Goal: Transaction & Acquisition: Purchase product/service

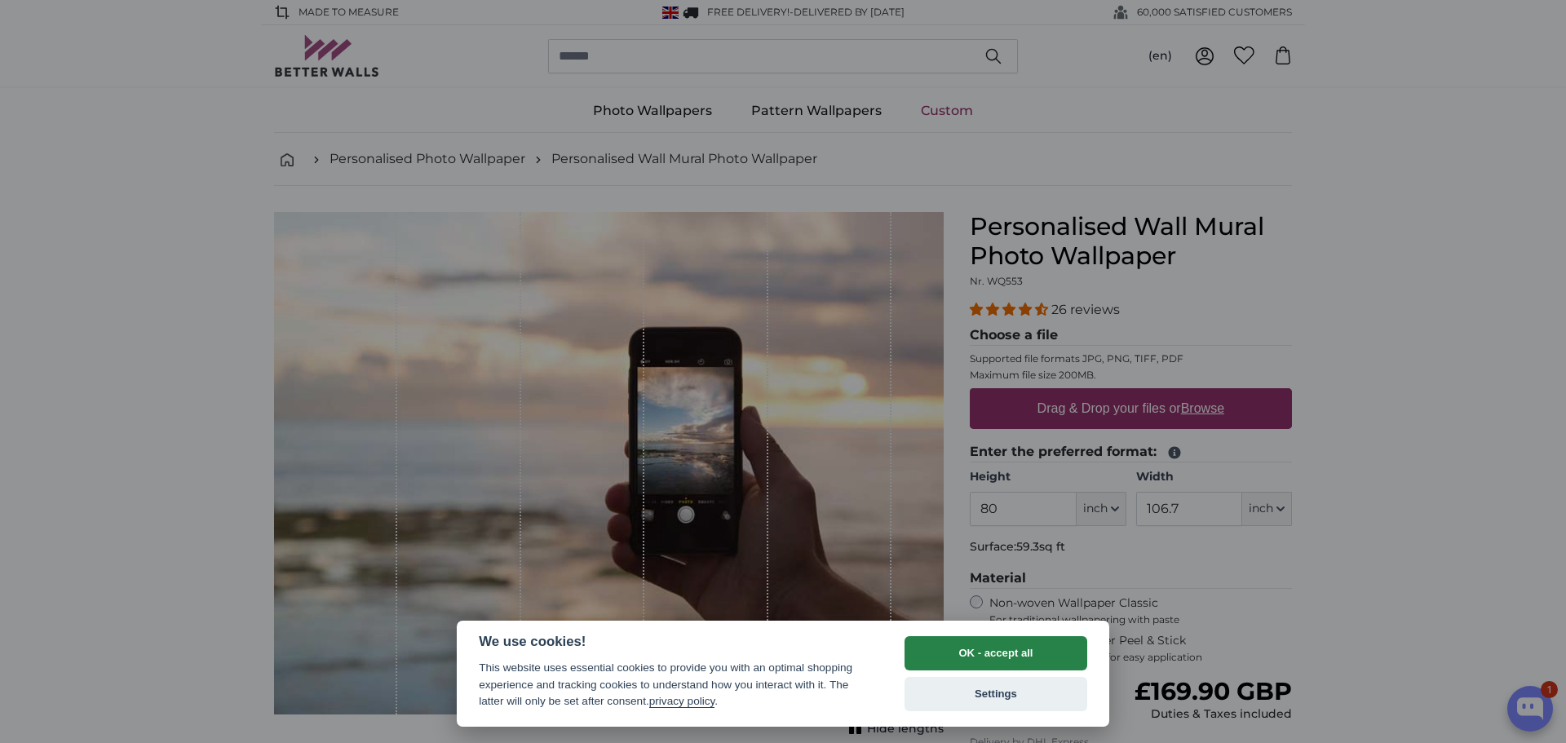
click at [1000, 649] on button "OK - accept all" at bounding box center [996, 653] width 183 height 34
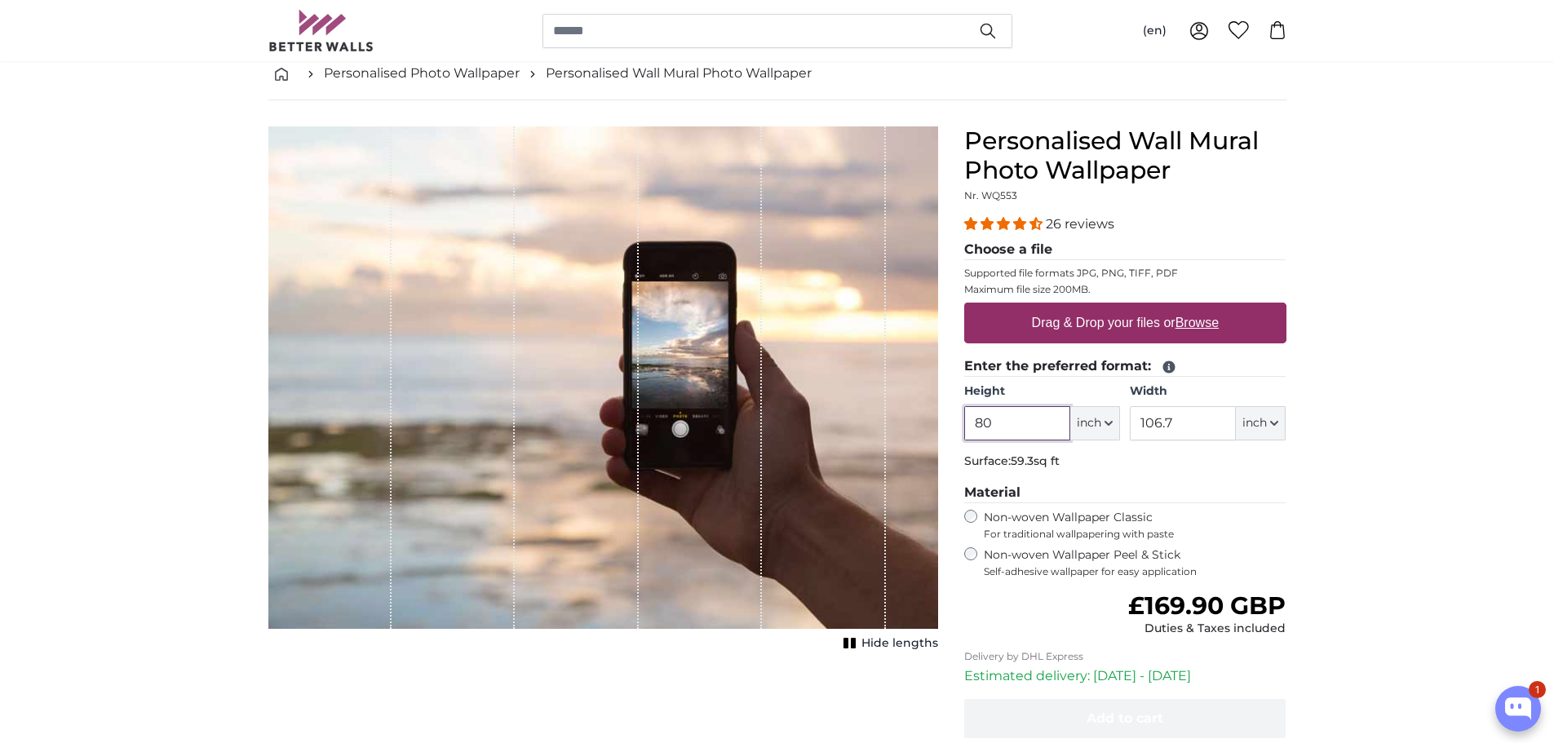
scroll to position [82, 0]
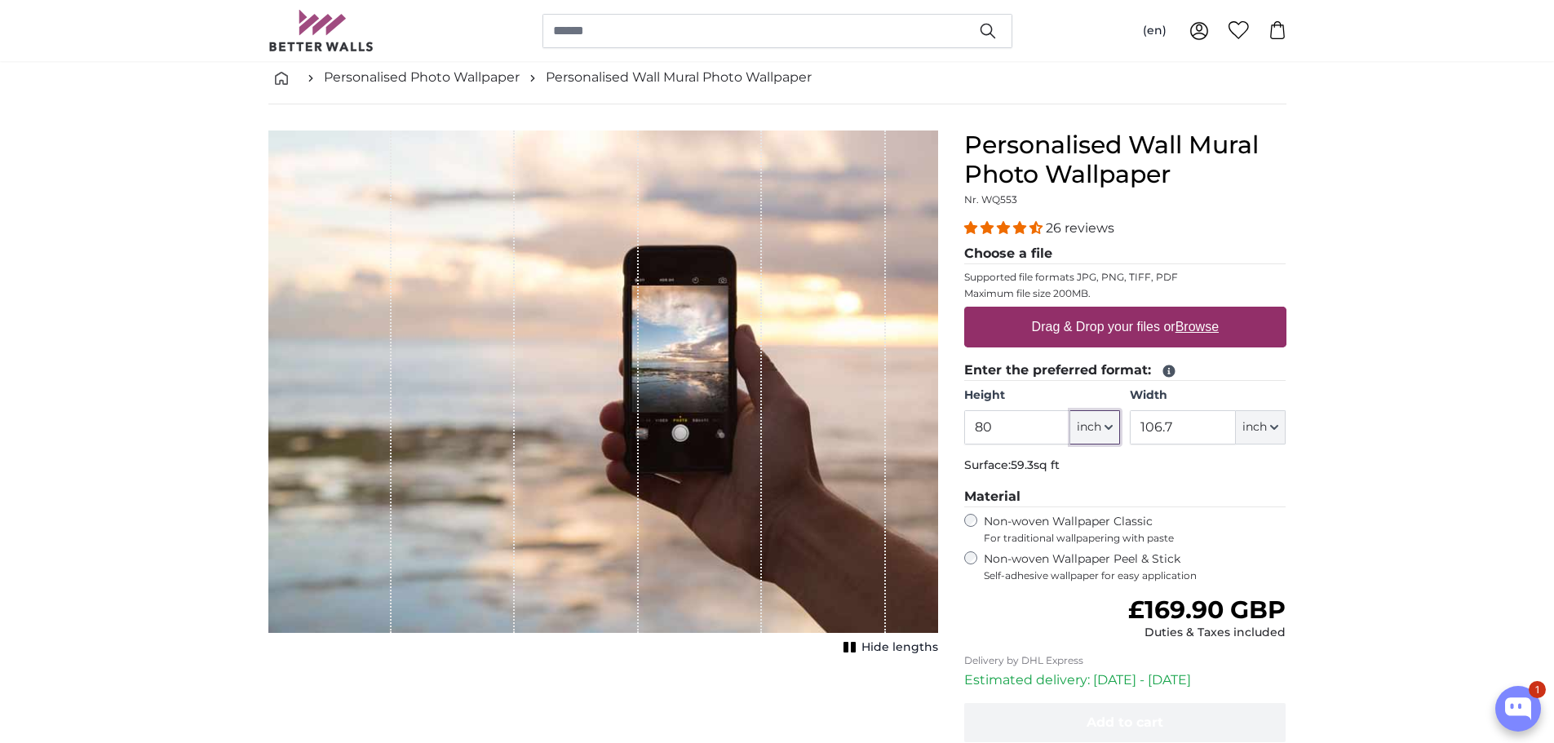
click at [1108, 426] on icon "button" at bounding box center [1109, 427] width 8 height 8
click at [1093, 468] on link "Centimeter (cm)" at bounding box center [1095, 470] width 144 height 29
type input "203.2"
type input "271.1"
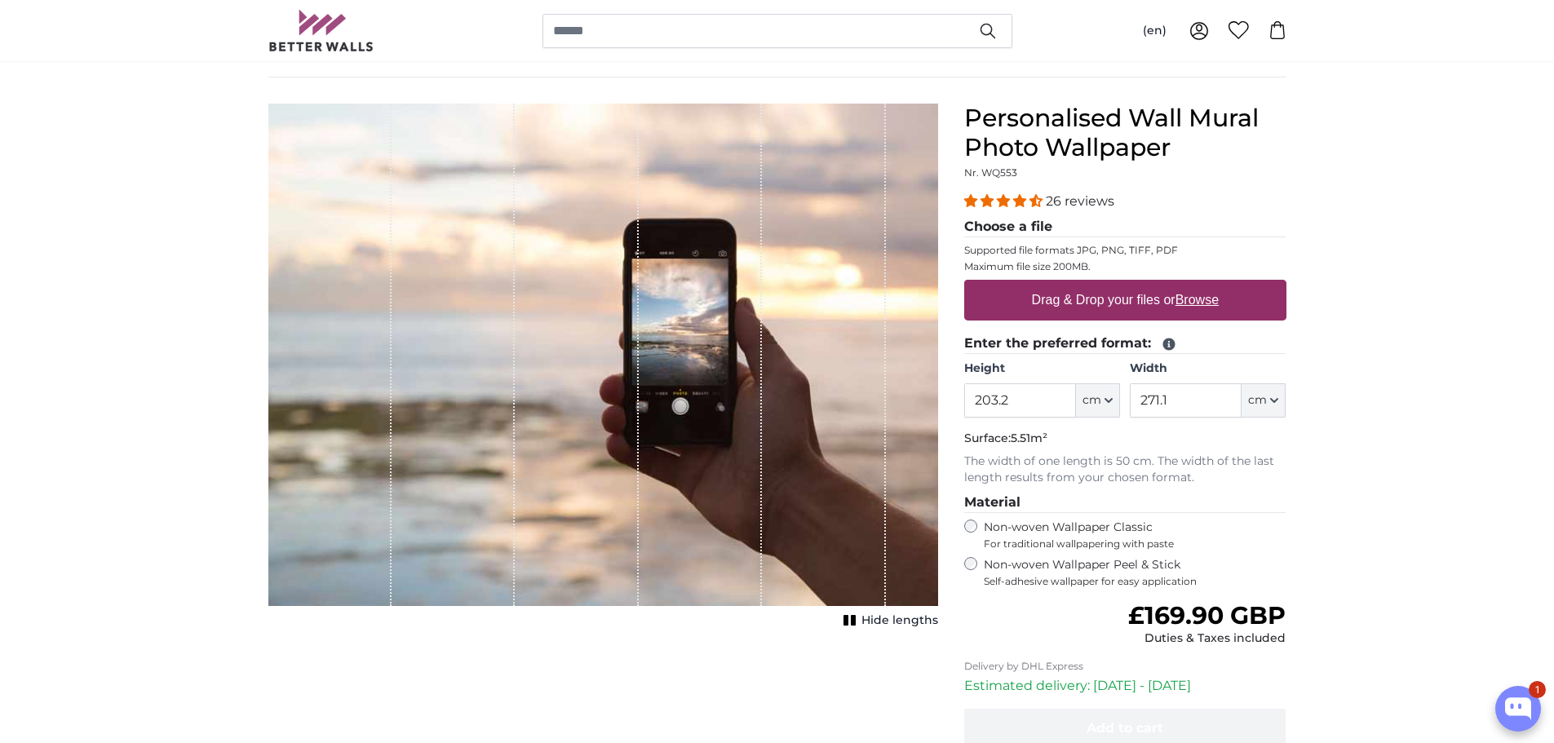
scroll to position [0, 0]
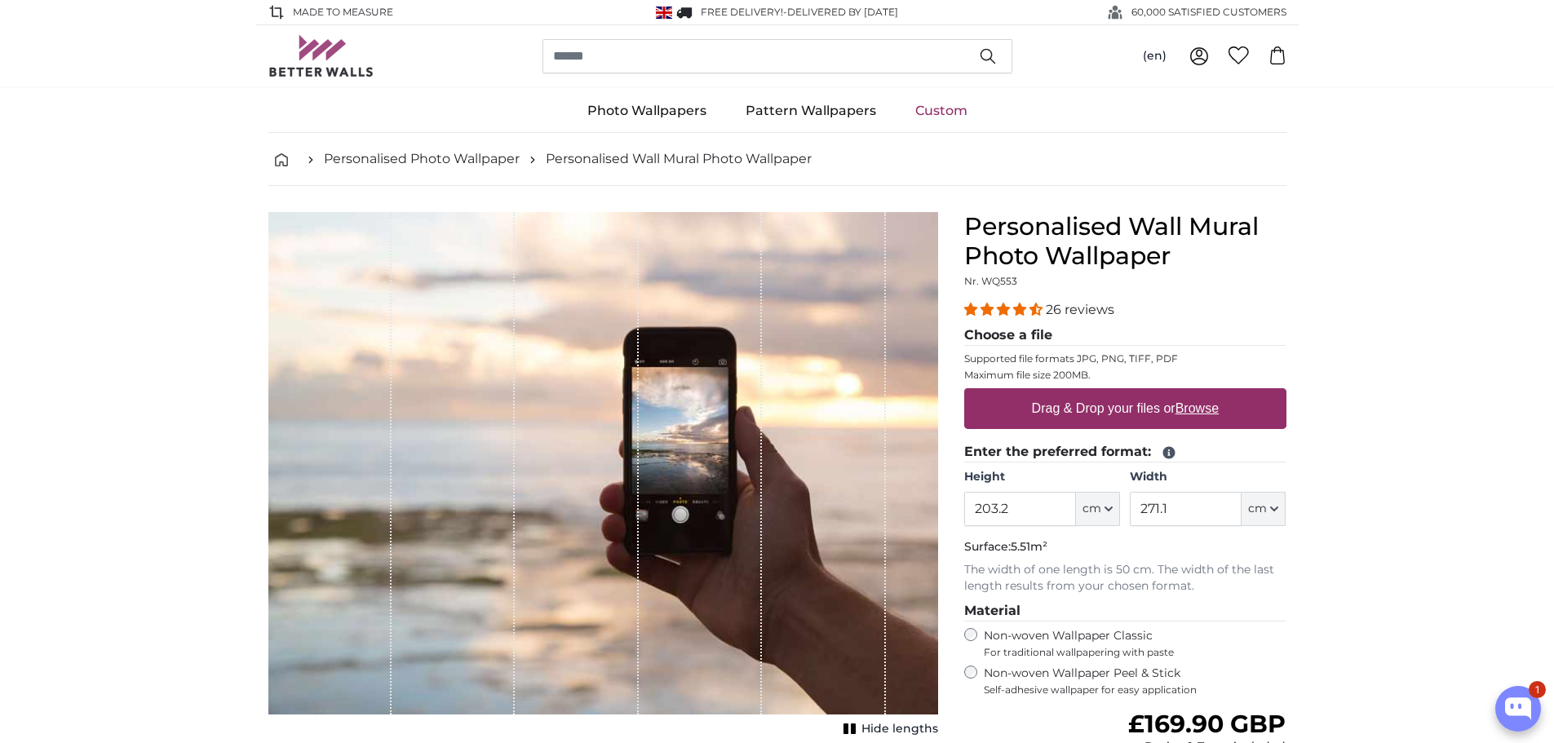
click at [1112, 405] on label "Drag & Drop your files or Browse" at bounding box center [1125, 408] width 200 height 33
click at [1112, 393] on input "Drag & Drop your files or Browse" at bounding box center [1125, 390] width 322 height 5
type input "**********"
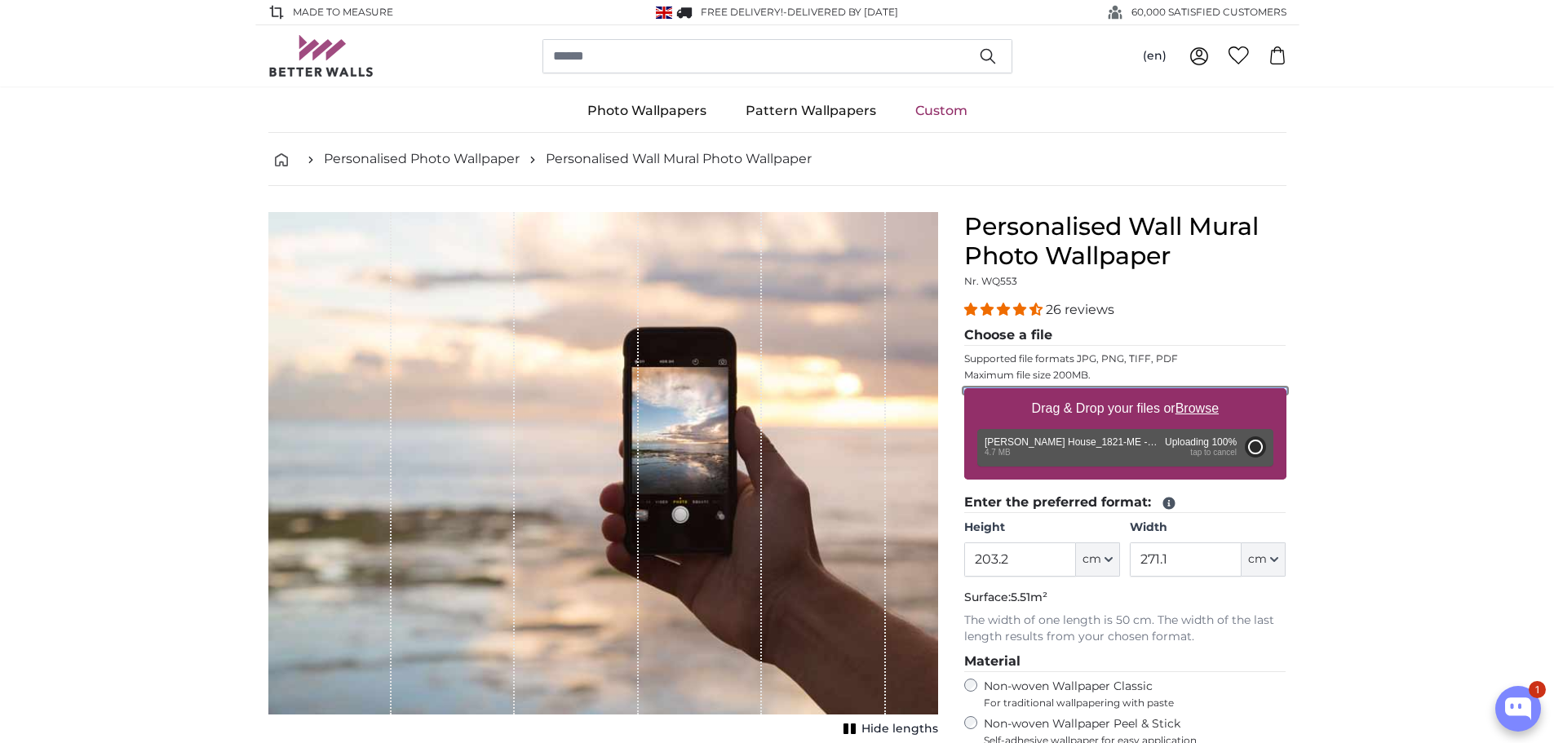
type input "200"
type input "300"
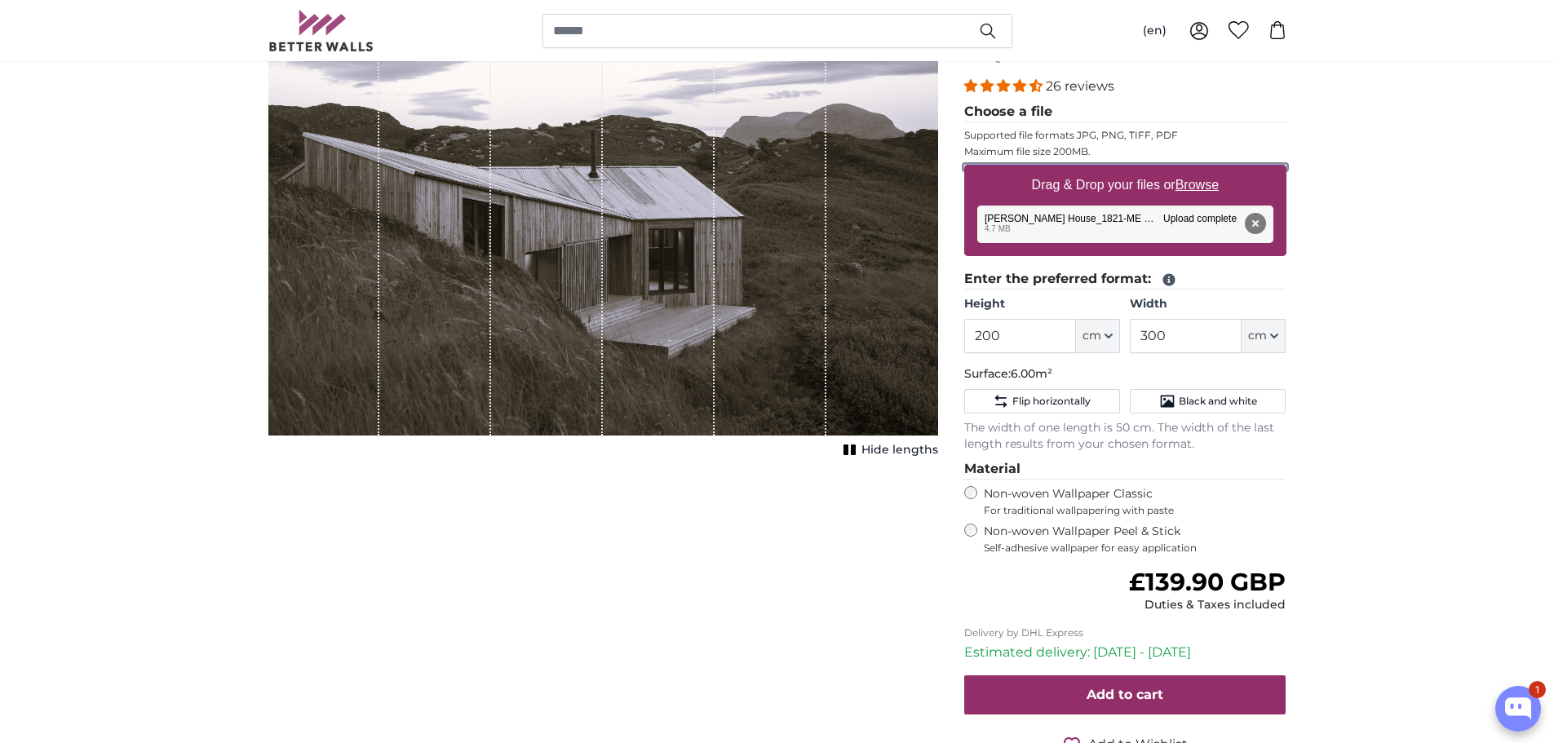
scroll to position [326, 0]
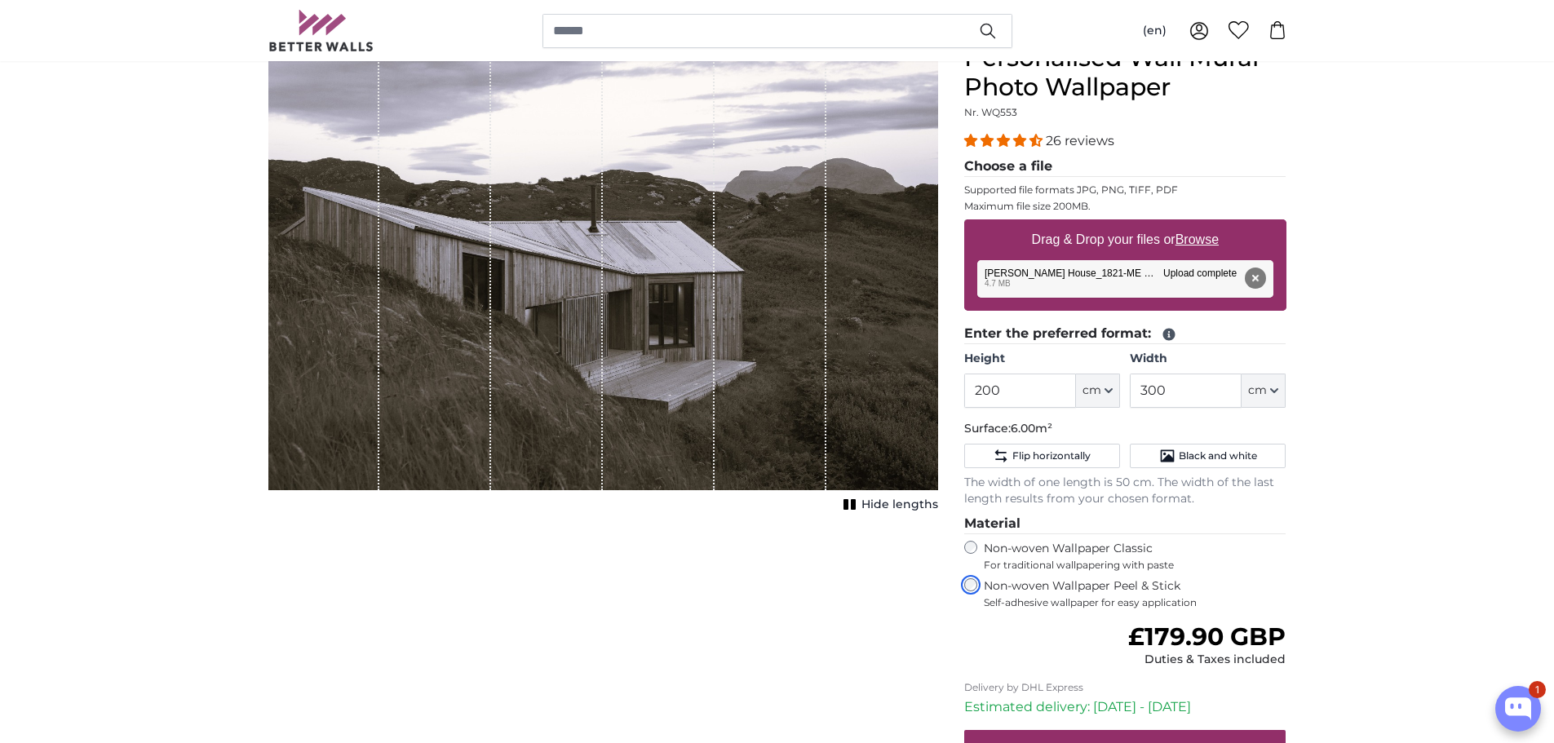
scroll to position [82, 0]
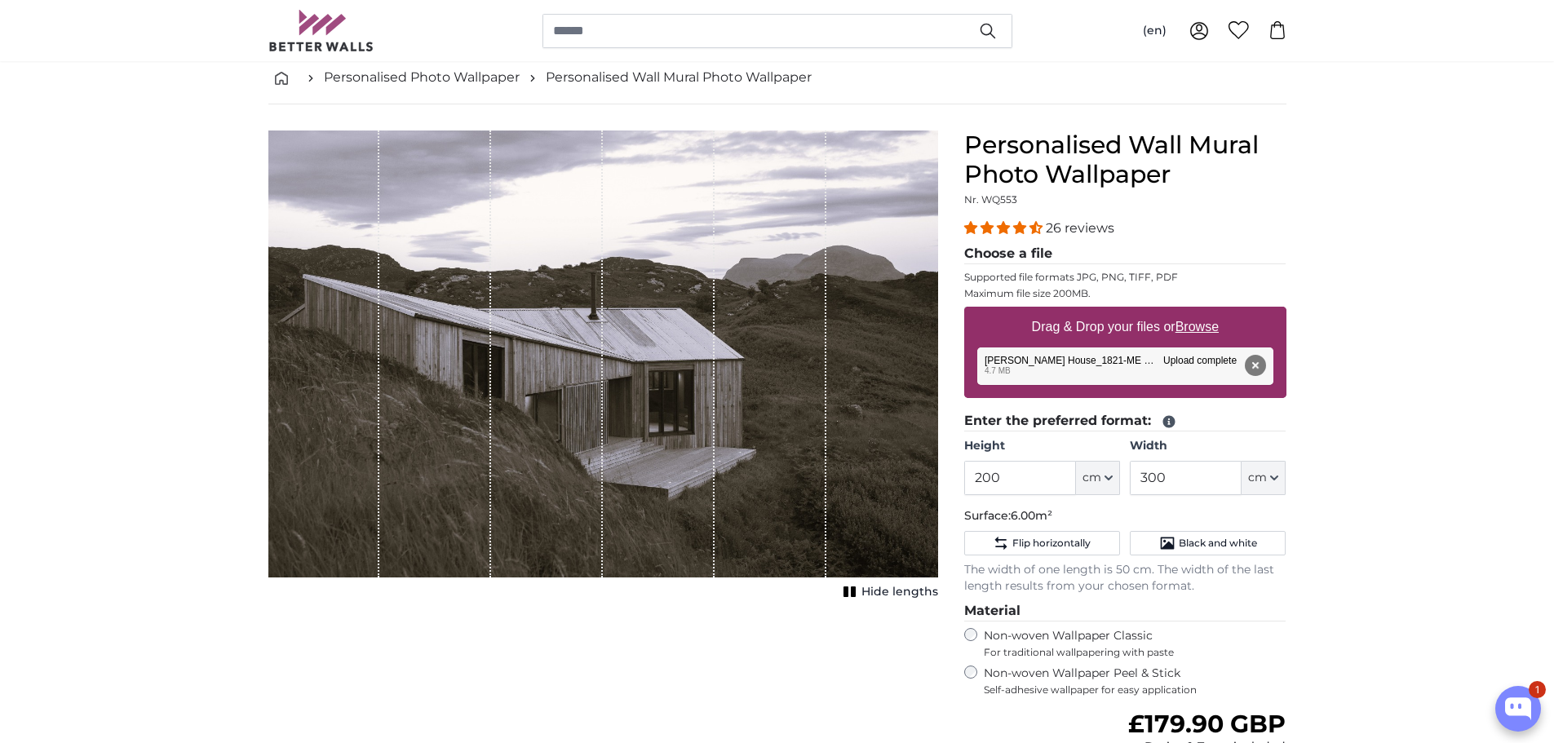
click at [896, 591] on span "Hide lengths" at bounding box center [900, 592] width 77 height 16
click at [896, 591] on span "Show lengths" at bounding box center [897, 592] width 82 height 16
click at [1011, 478] on input "200" at bounding box center [1020, 478] width 112 height 34
type input "2"
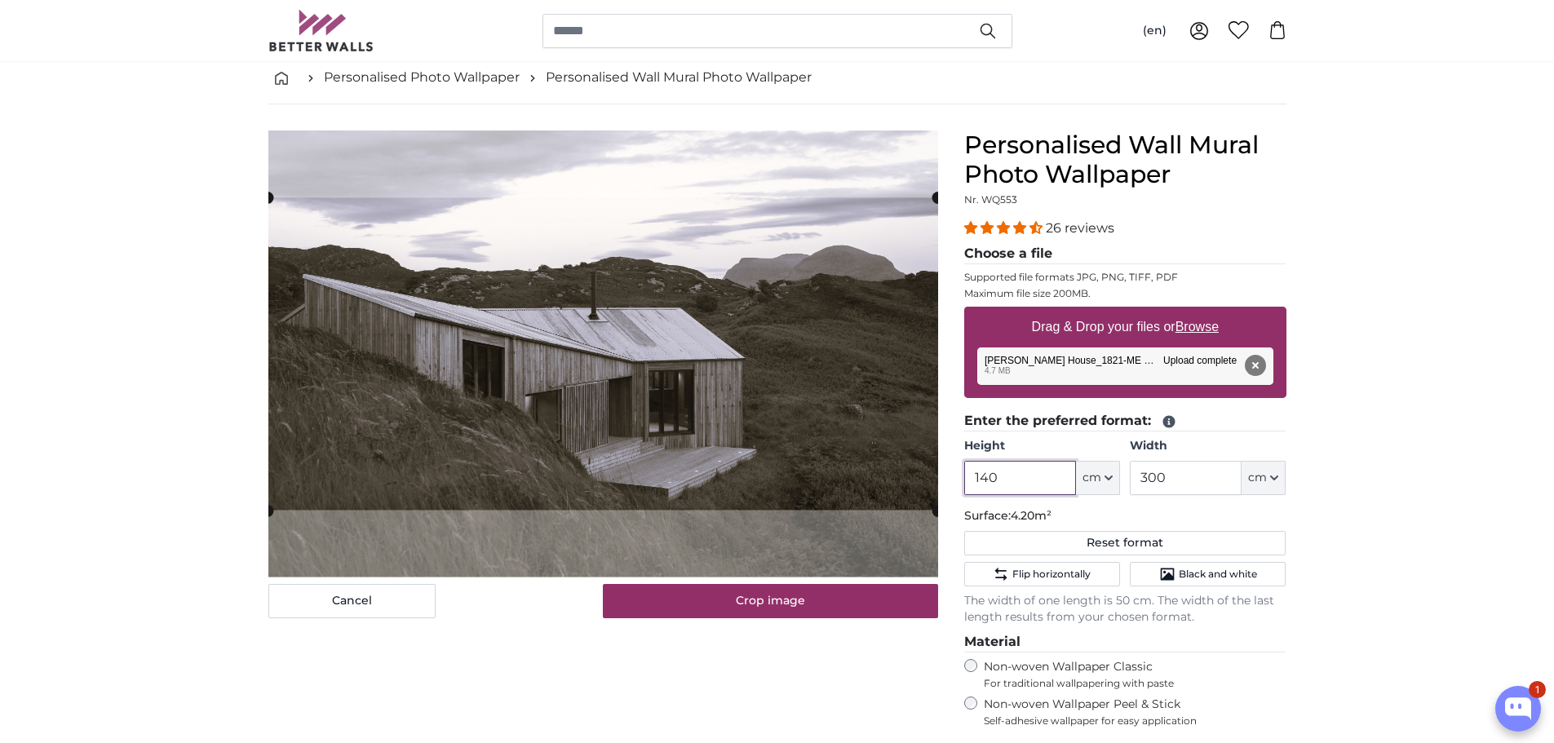
type input "140"
click at [1187, 476] on input "300" at bounding box center [1186, 478] width 112 height 34
type input "3"
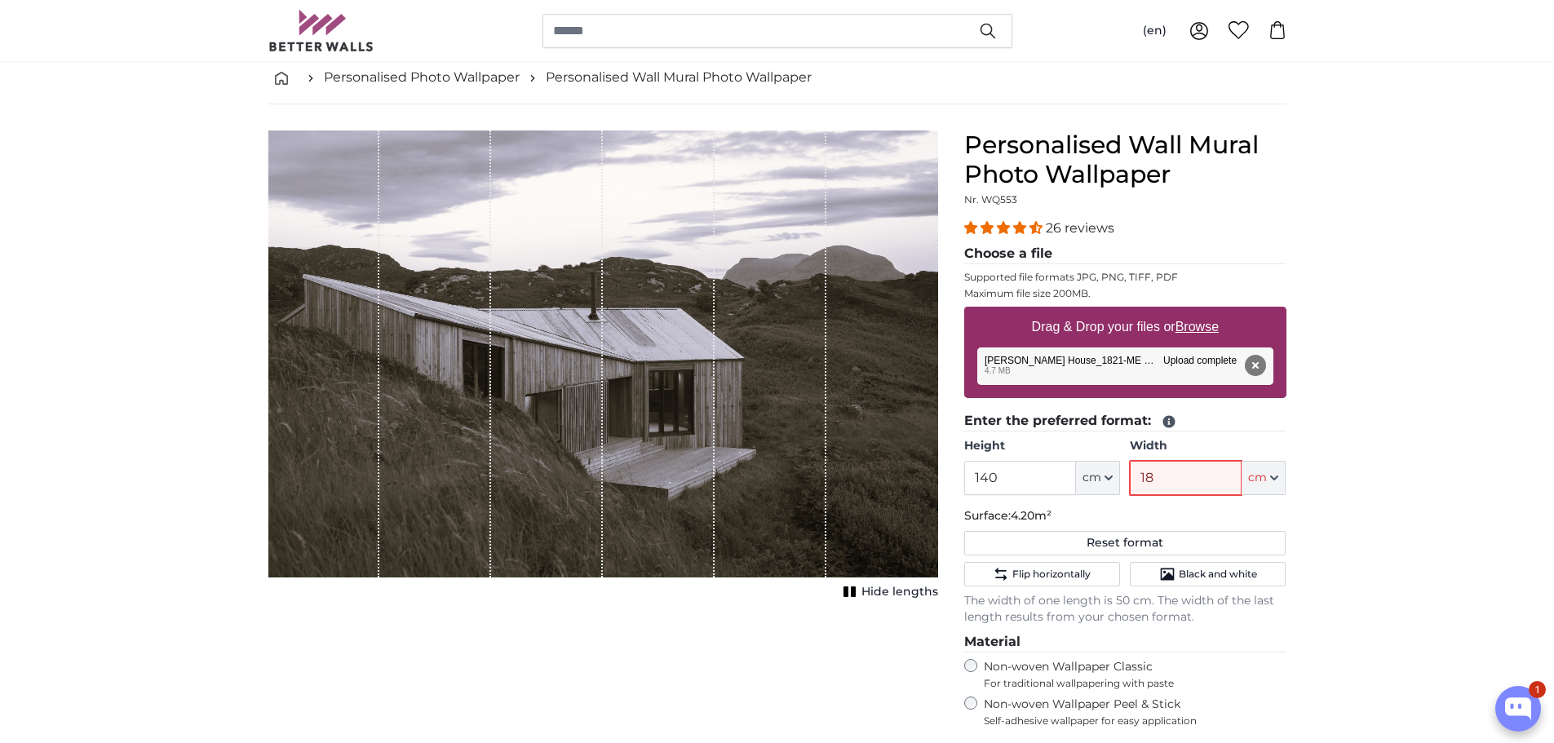
type input "188"
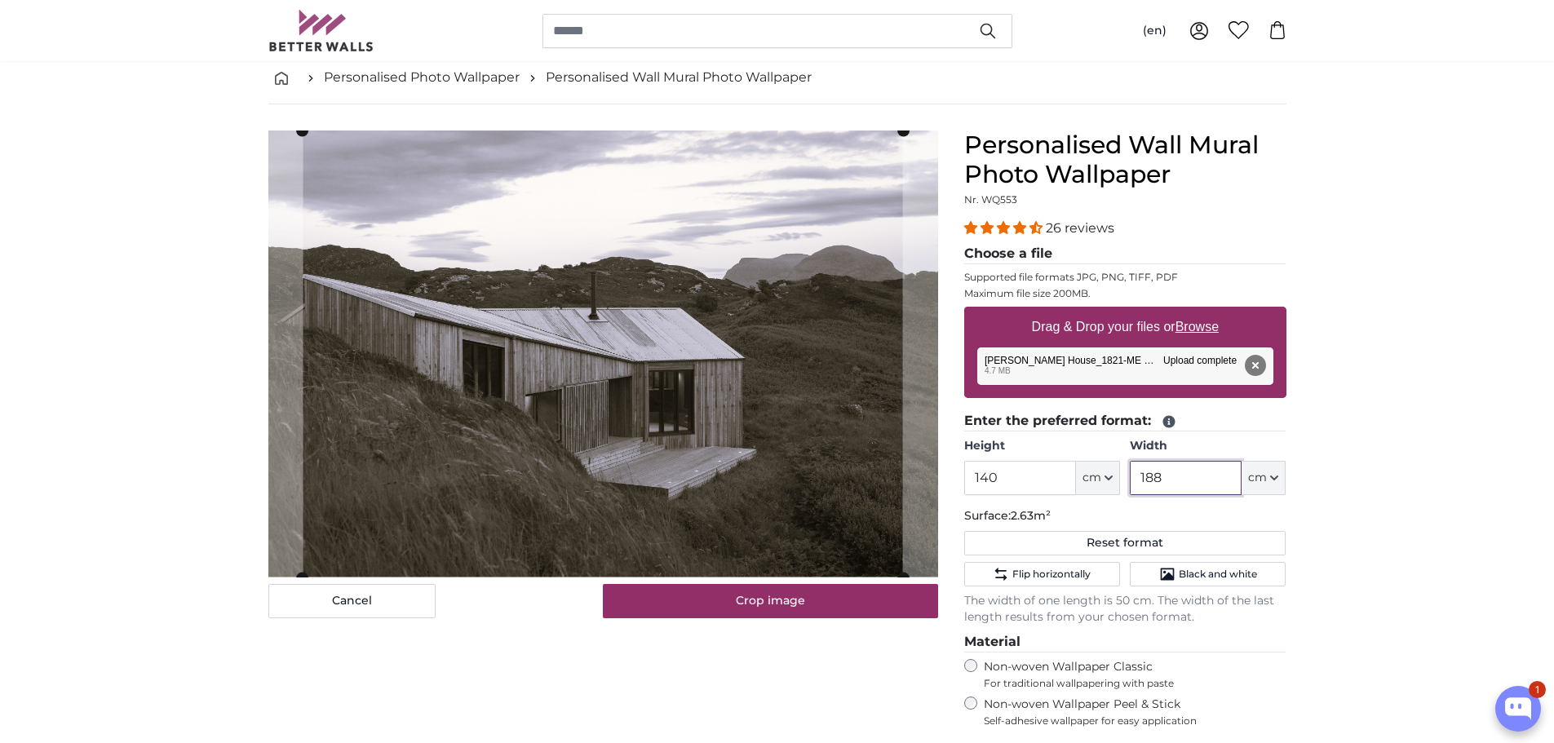
type input "188"
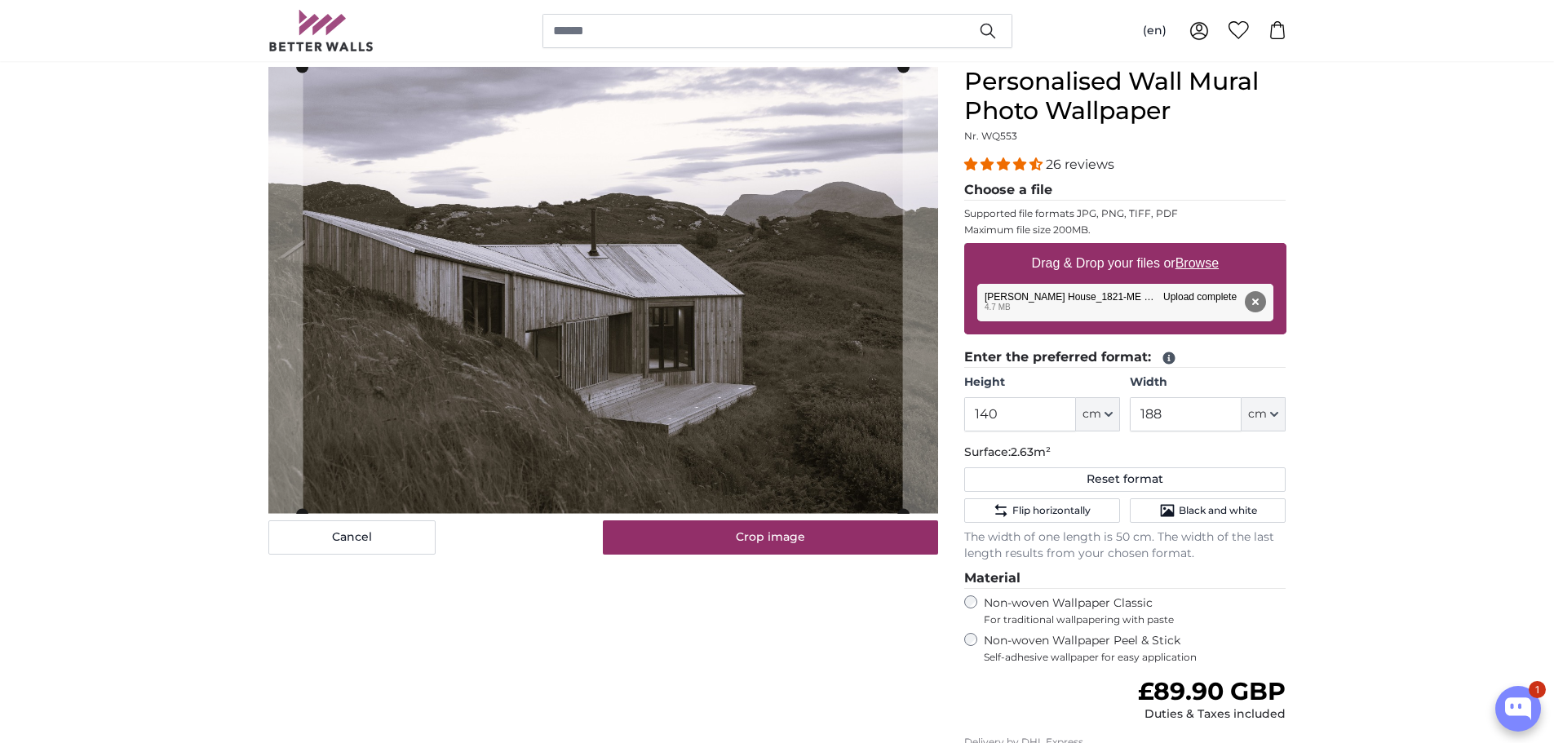
scroll to position [82, 0]
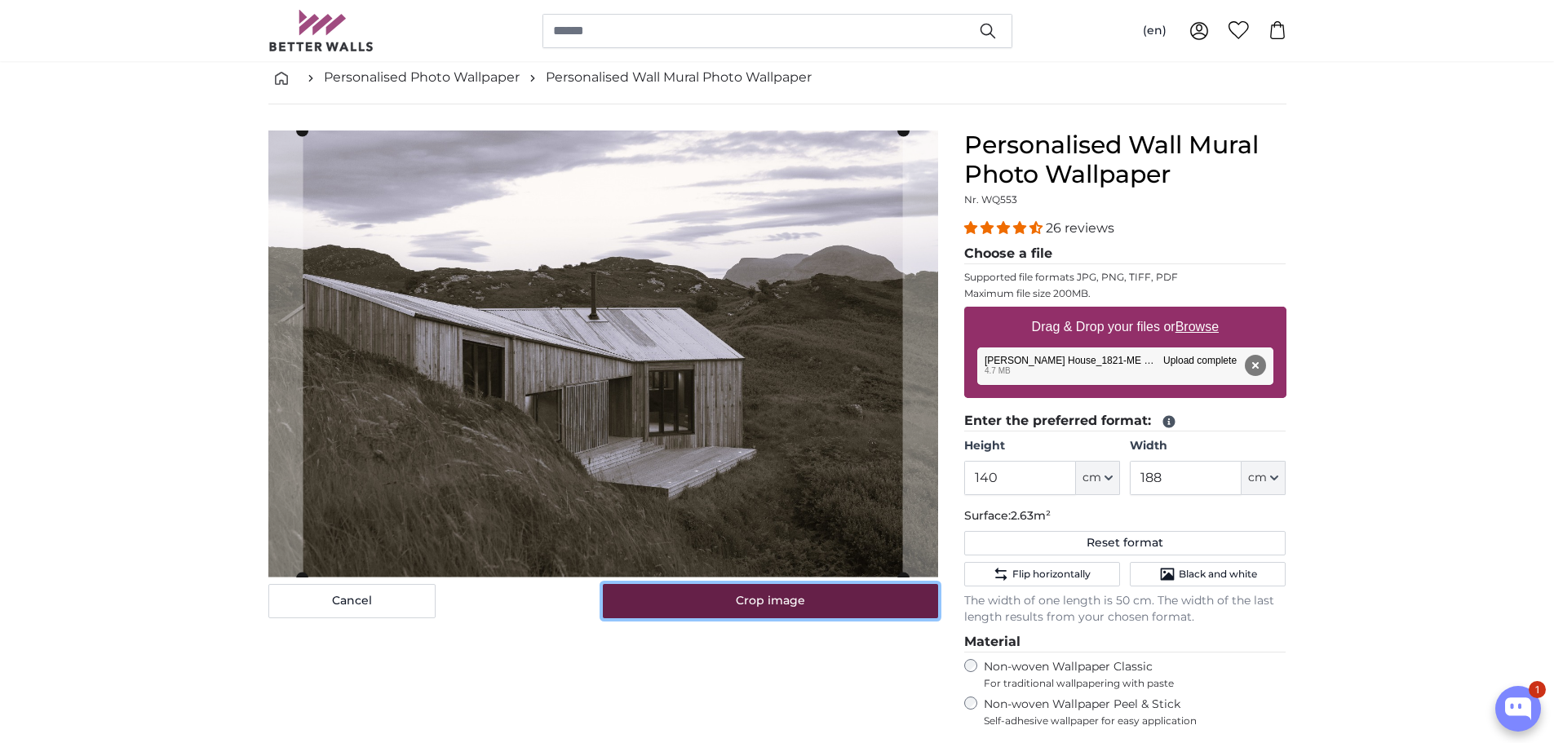
click at [779, 594] on button "Crop image" at bounding box center [770, 601] width 335 height 34
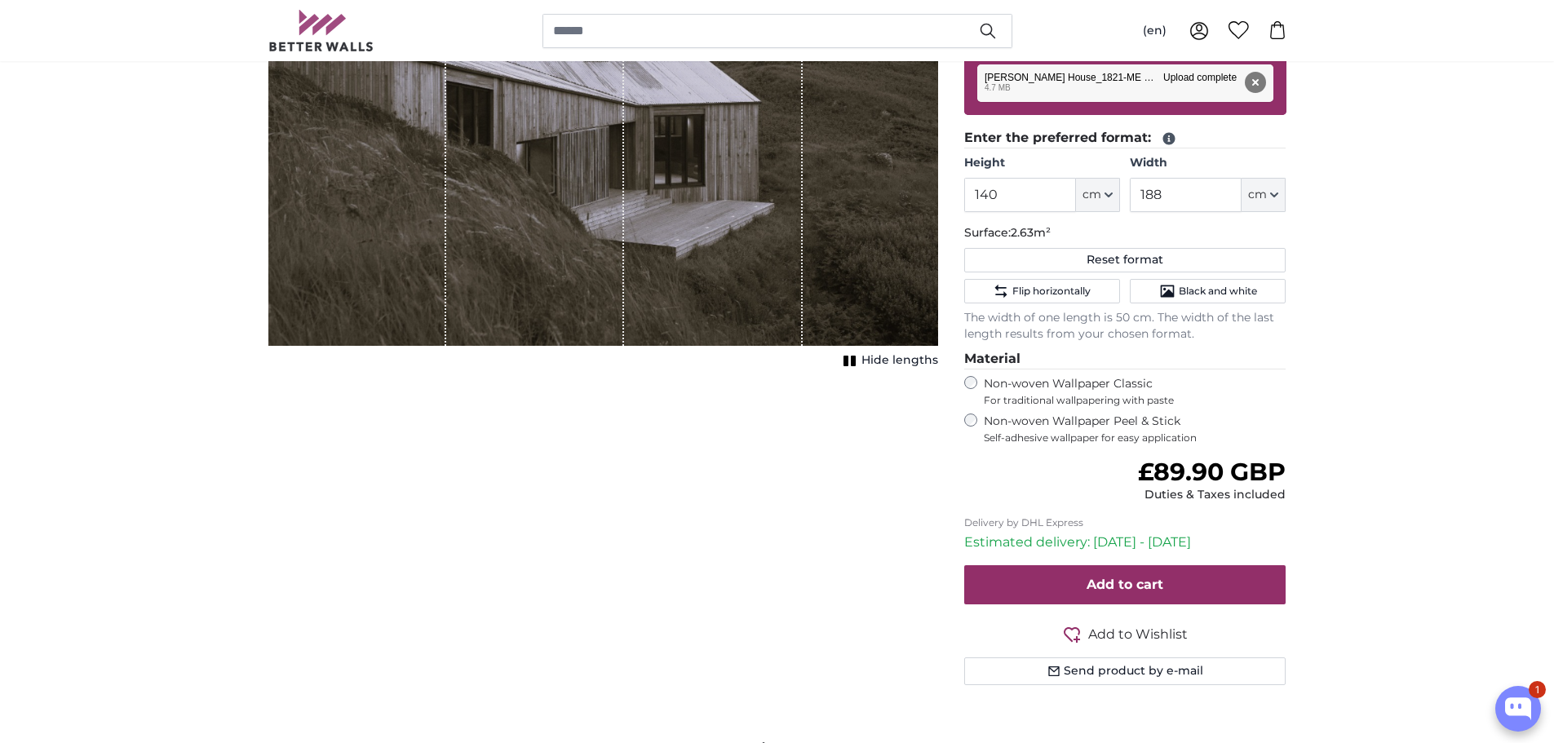
scroll to position [326, 0]
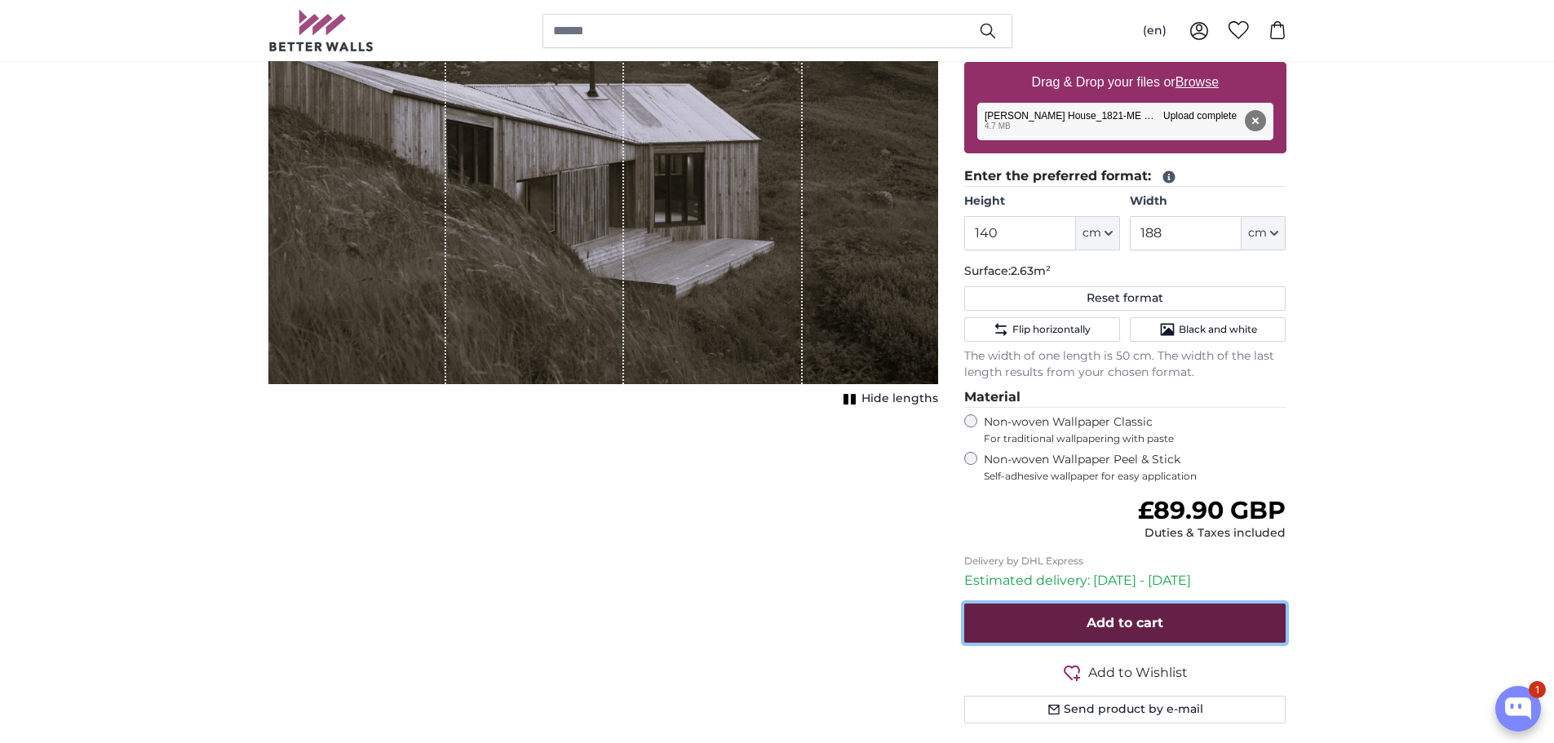
click at [1138, 617] on span "Add to cart" at bounding box center [1125, 623] width 77 height 16
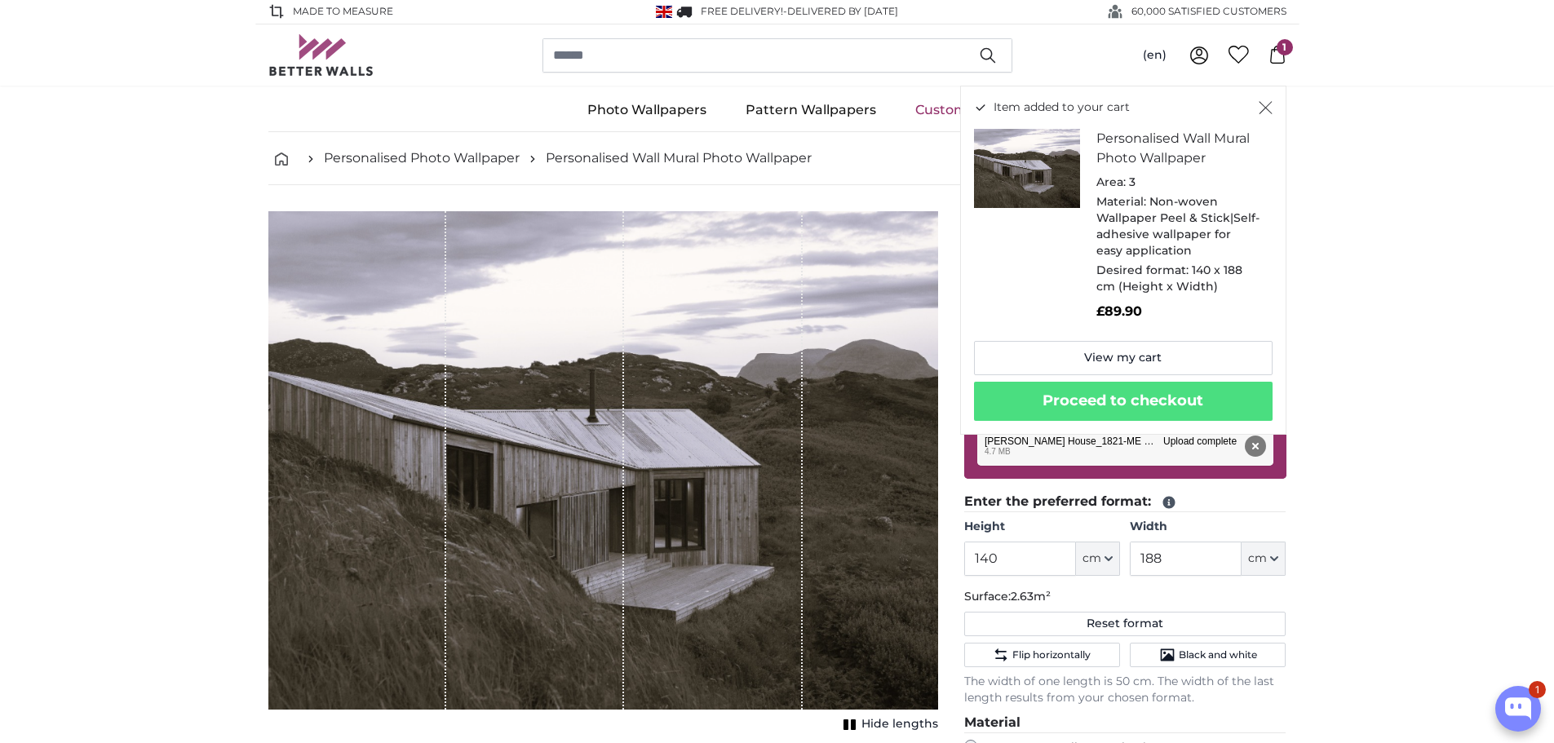
scroll to position [0, 0]
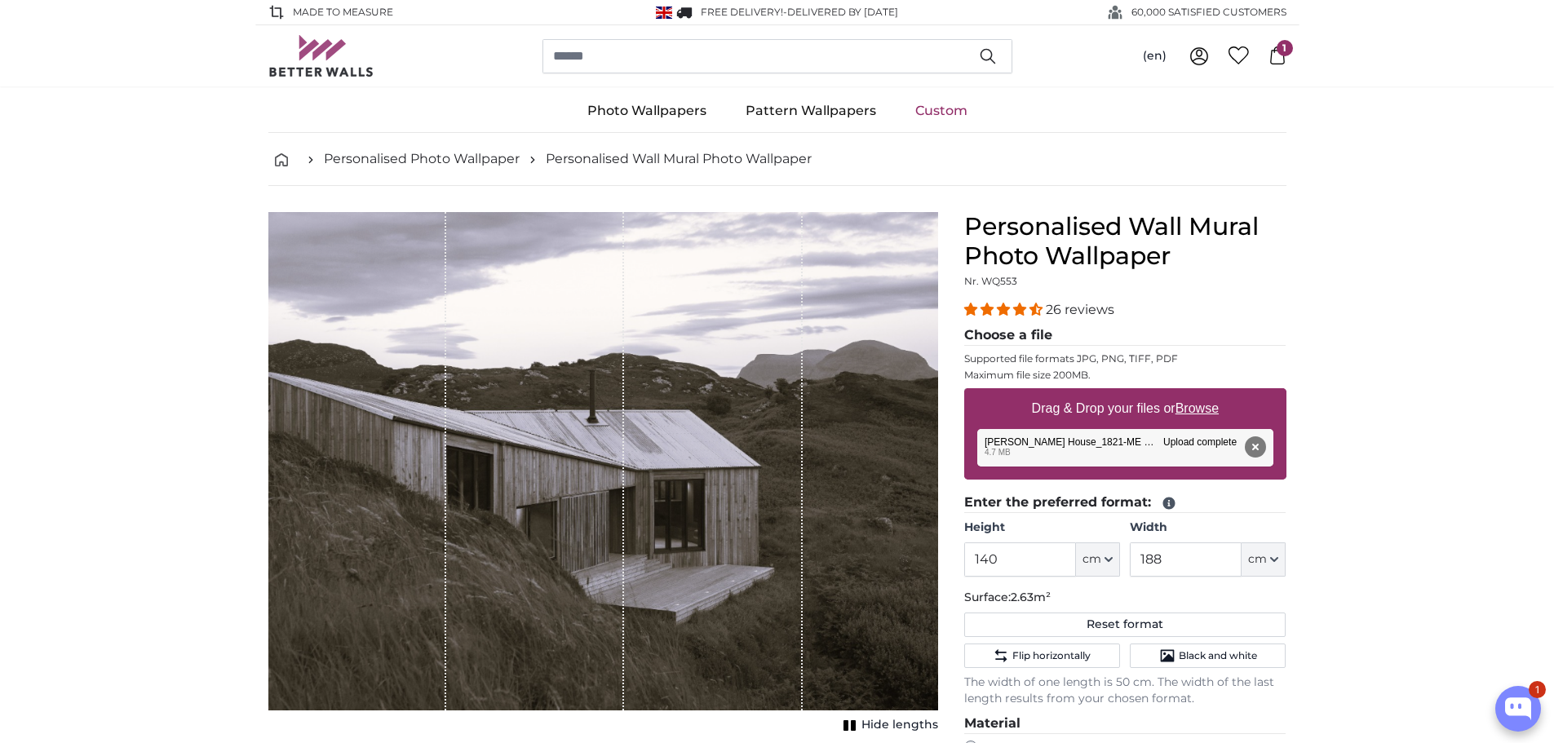
click at [1201, 55] on icon at bounding box center [1199, 57] width 20 height 20
